Goal: Use online tool/utility: Utilize a website feature to perform a specific function

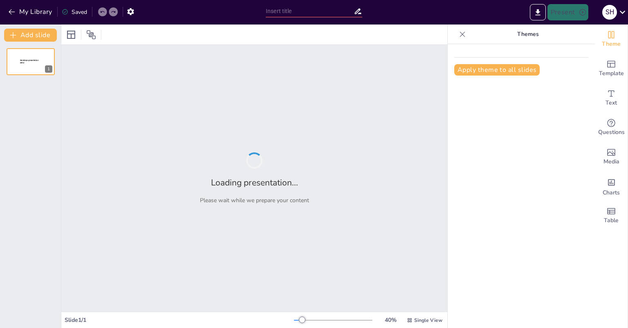
type input "Exploring [PERSON_NAME] Principles of Inheritance"
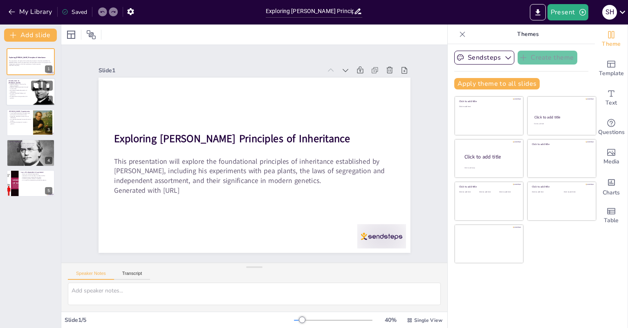
click at [16, 98] on p "His experiments laid groundwork for genetics." at bounding box center [19, 97] width 20 height 3
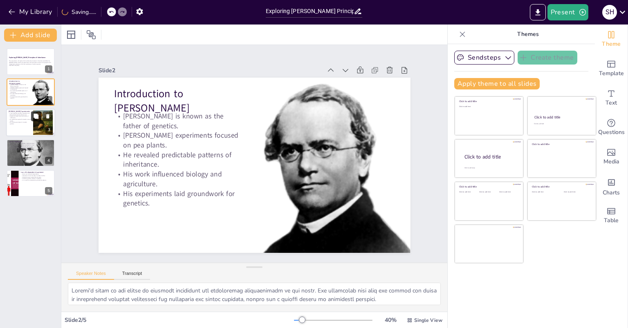
click at [41, 119] on button at bounding box center [36, 116] width 10 height 10
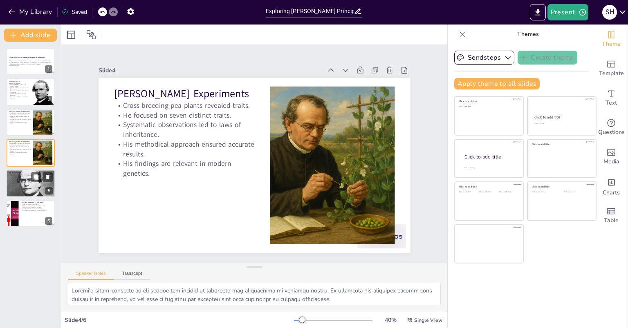
click at [14, 185] on div at bounding box center [30, 183] width 49 height 33
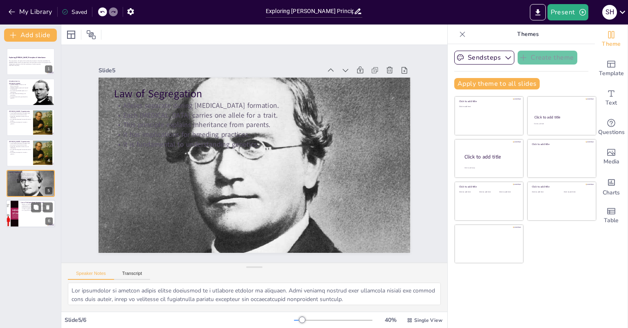
click at [24, 206] on p "Inheritance of one trait does not affect another." at bounding box center [37, 206] width 32 height 2
type textarea "The concept of independent inheritance of genes is vital for understanding gene…"
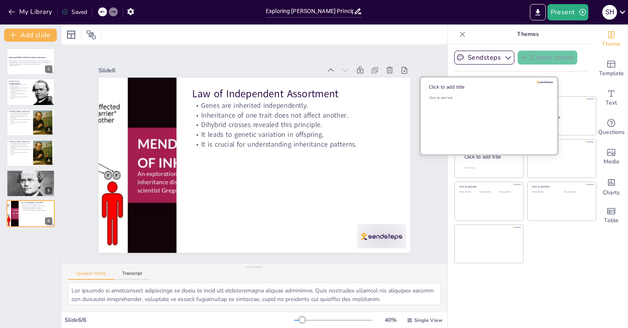
click at [499, 108] on div "Click to add text" at bounding box center [487, 121] width 117 height 51
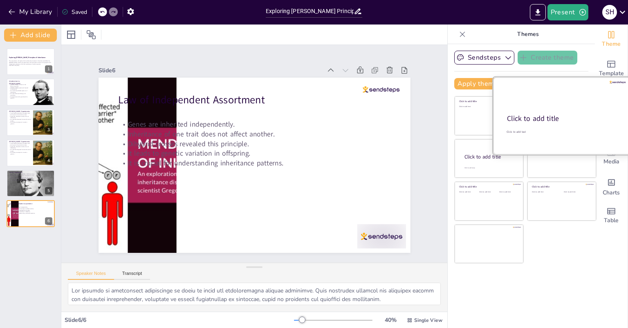
click at [551, 109] on div at bounding box center [561, 115] width 137 height 77
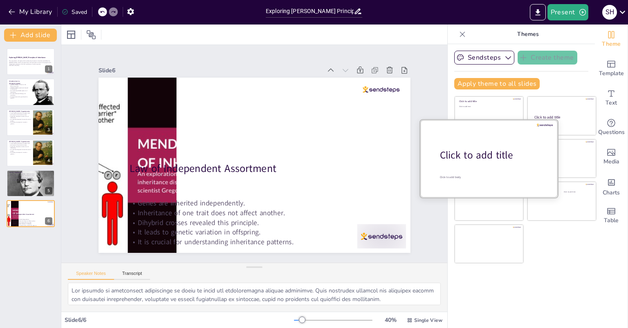
click at [494, 188] on div at bounding box center [488, 158] width 137 height 77
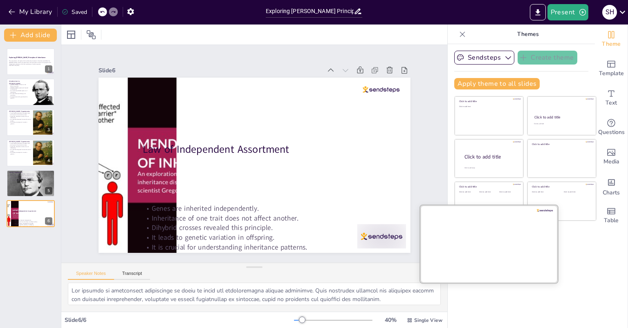
click at [472, 247] on div at bounding box center [488, 243] width 137 height 77
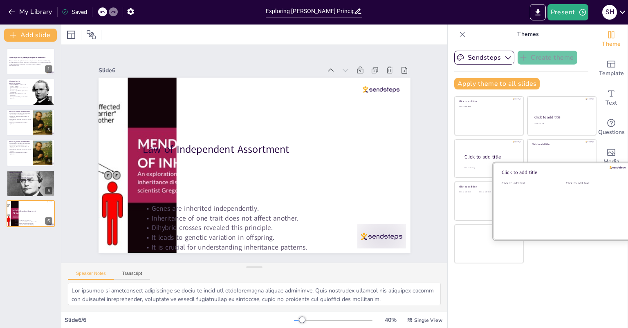
click at [566, 198] on div "Click to add text" at bounding box center [592, 206] width 52 height 51
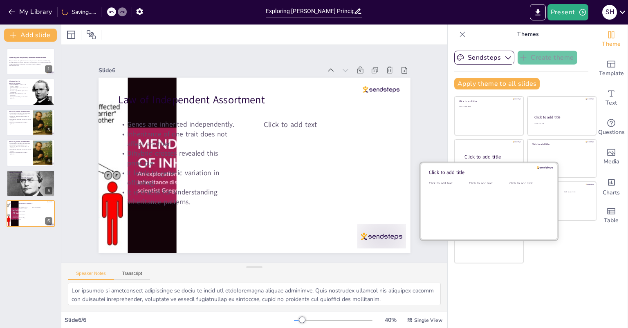
click at [459, 196] on div at bounding box center [488, 201] width 137 height 77
